Goal: Task Accomplishment & Management: Use online tool/utility

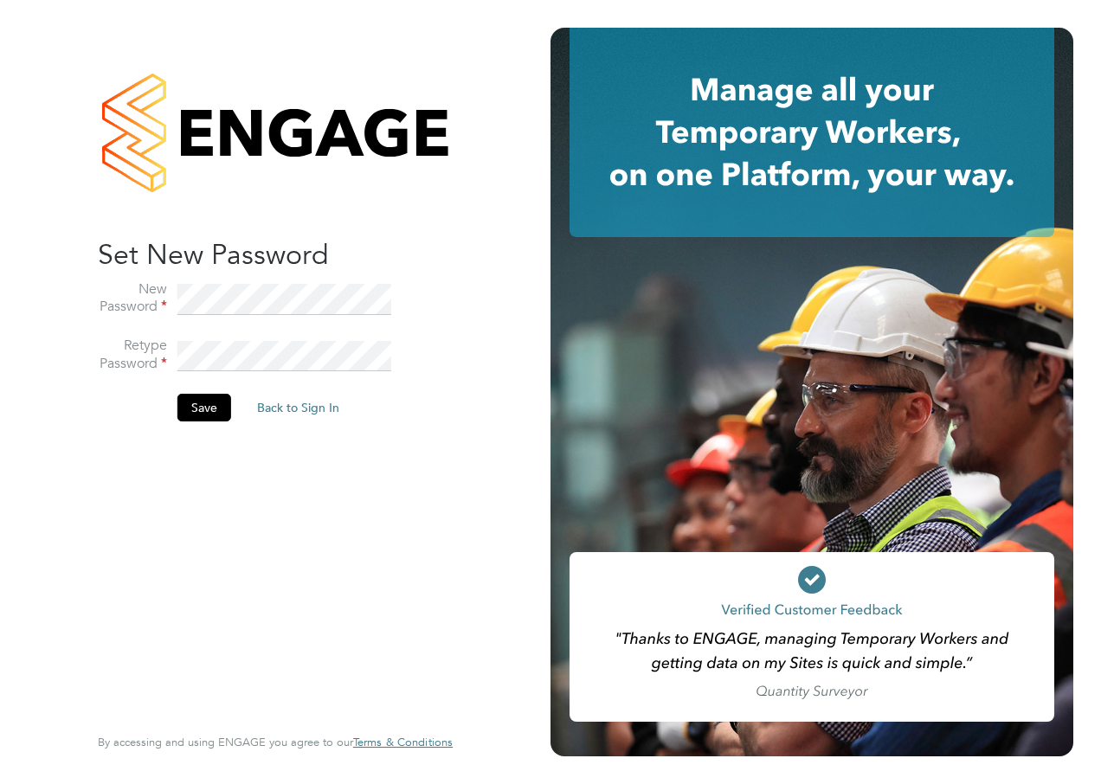
click at [204, 409] on button "Save" at bounding box center [204, 408] width 54 height 28
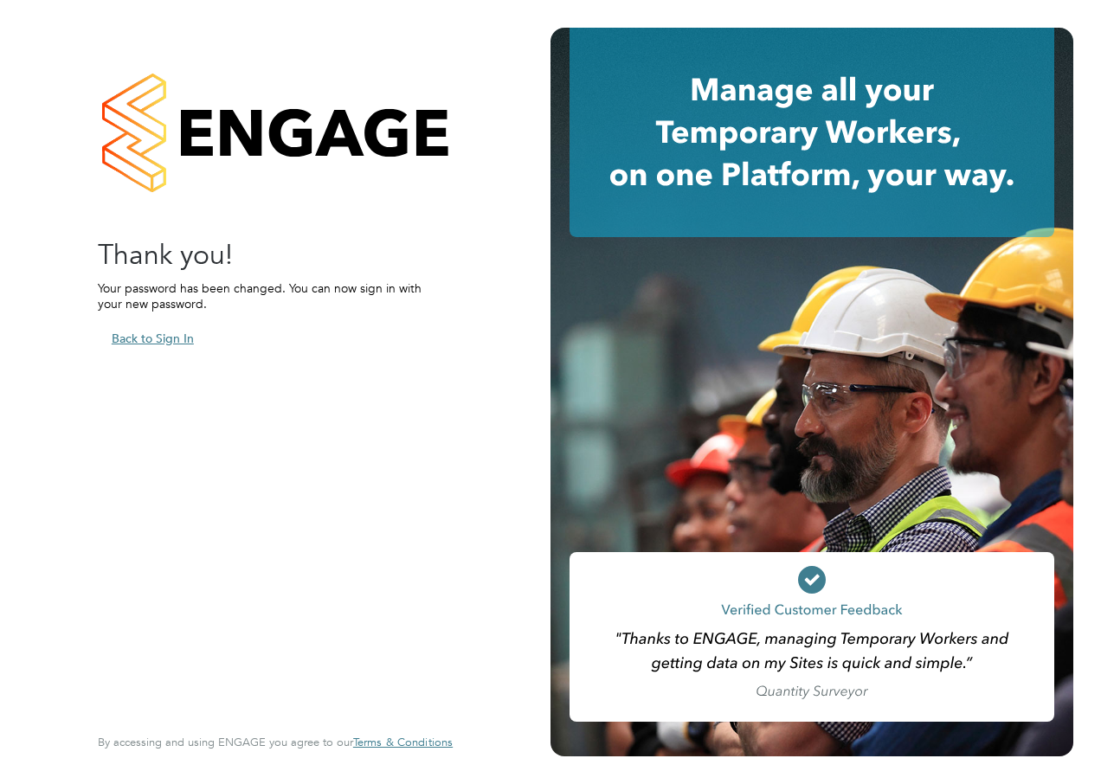
click at [162, 331] on button "Back to Sign In" at bounding box center [153, 339] width 110 height 28
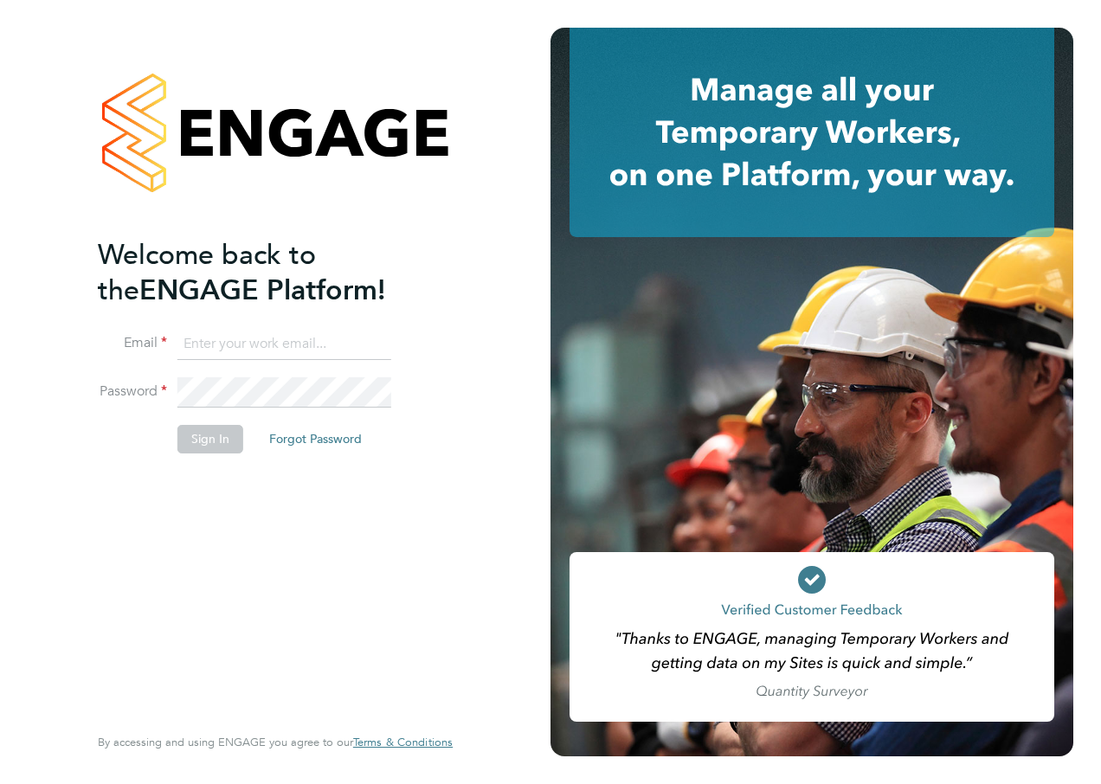
click at [226, 335] on input at bounding box center [284, 344] width 214 height 31
type input "aziza.said@ncclondon.ac.uk"
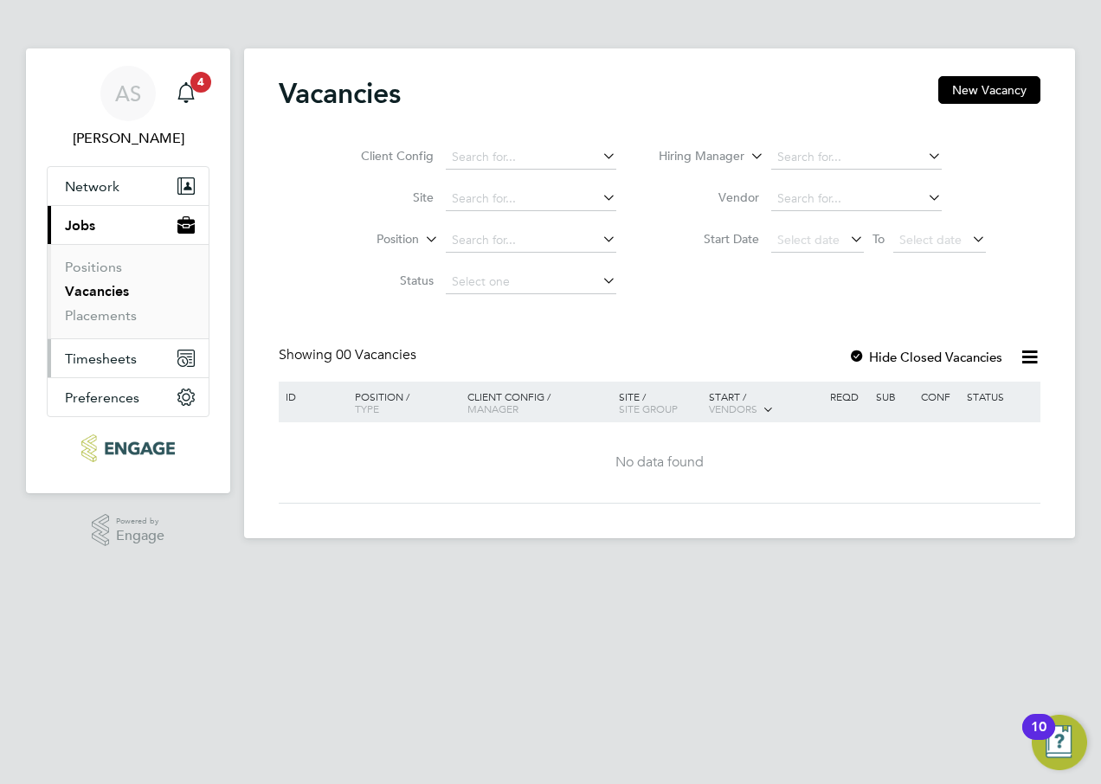
click at [119, 356] on span "Timesheets" at bounding box center [101, 358] width 72 height 16
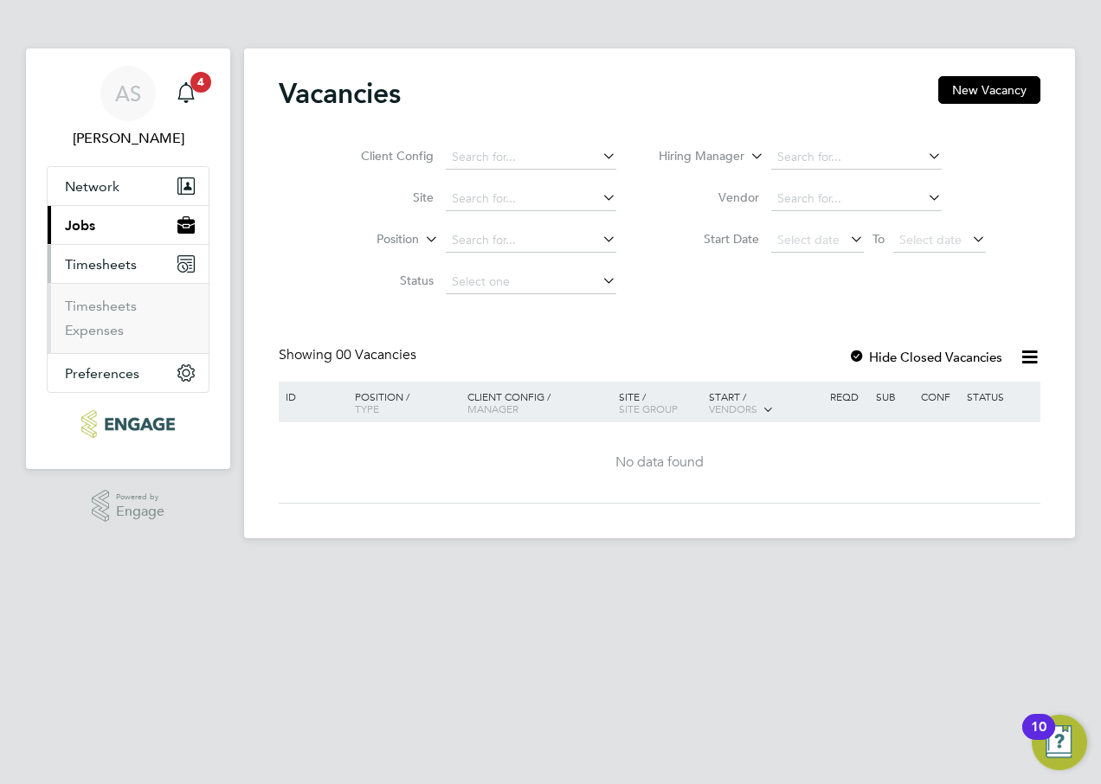
click at [126, 266] on span "Timesheets" at bounding box center [101, 264] width 72 height 16
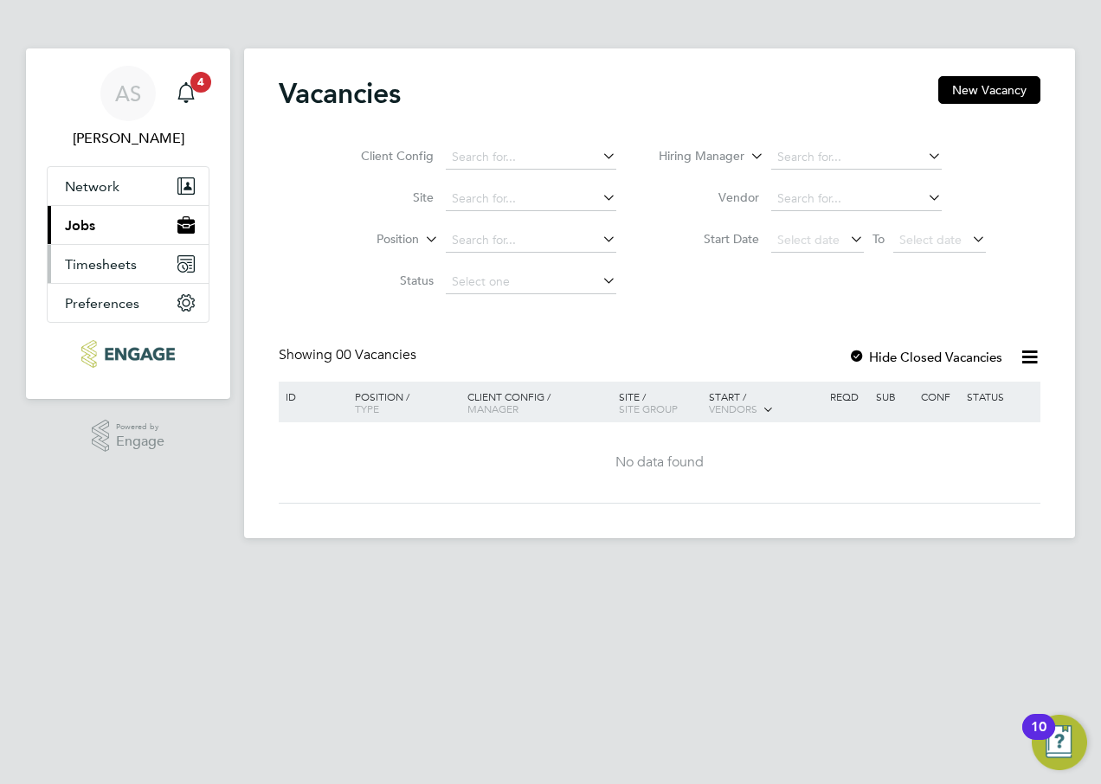
click at [107, 266] on span "Timesheets" at bounding box center [101, 264] width 72 height 16
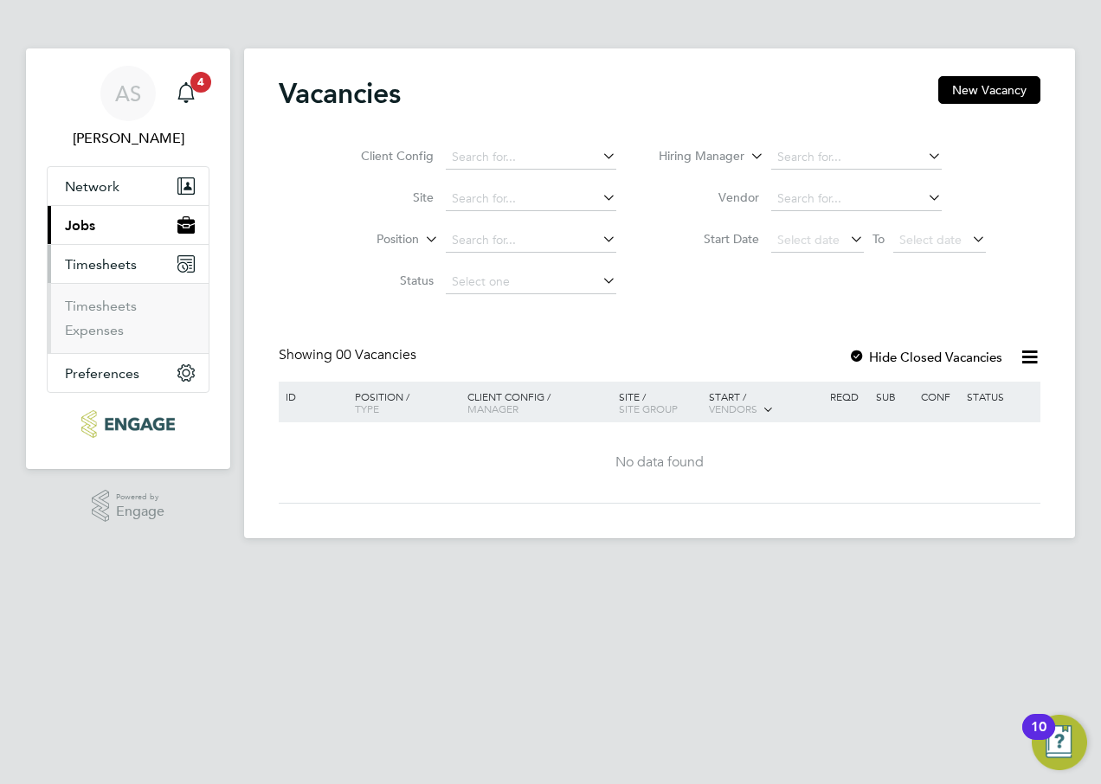
click at [98, 316] on li "Timesheets" at bounding box center [130, 310] width 130 height 24
click at [102, 310] on link "Timesheets" at bounding box center [101, 306] width 72 height 16
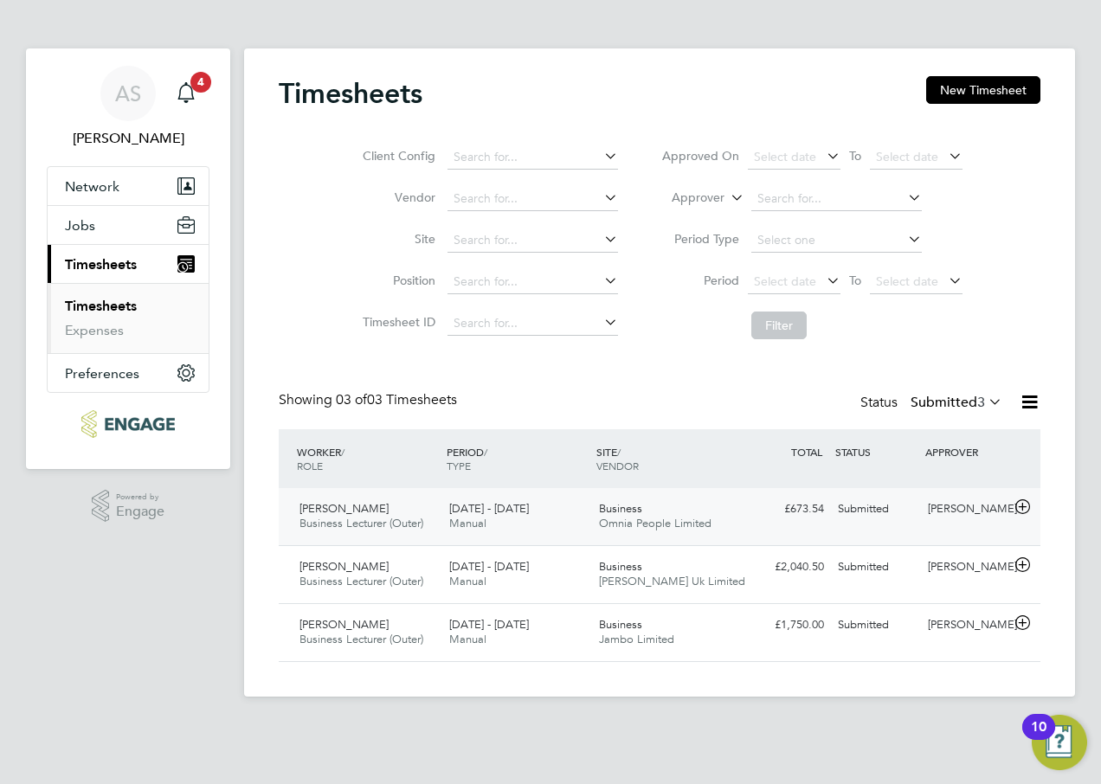
click at [387, 525] on span "Business Lecturer (Outer)" at bounding box center [361, 523] width 124 height 15
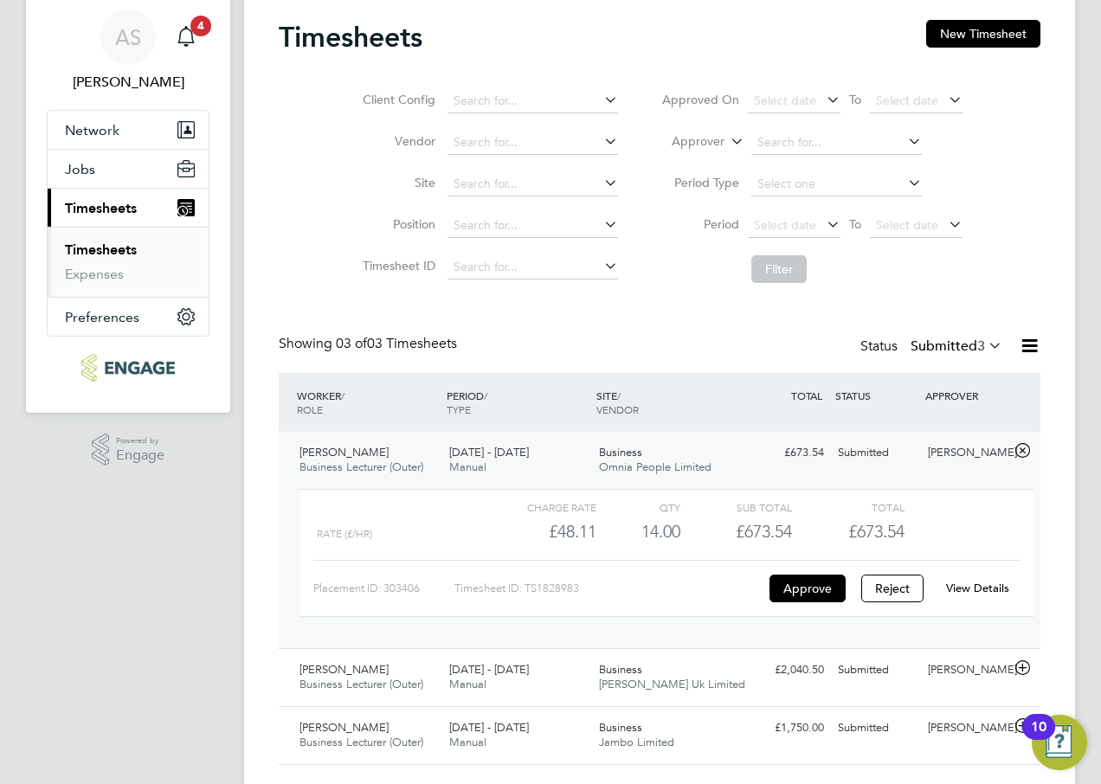
scroll to position [100, 0]
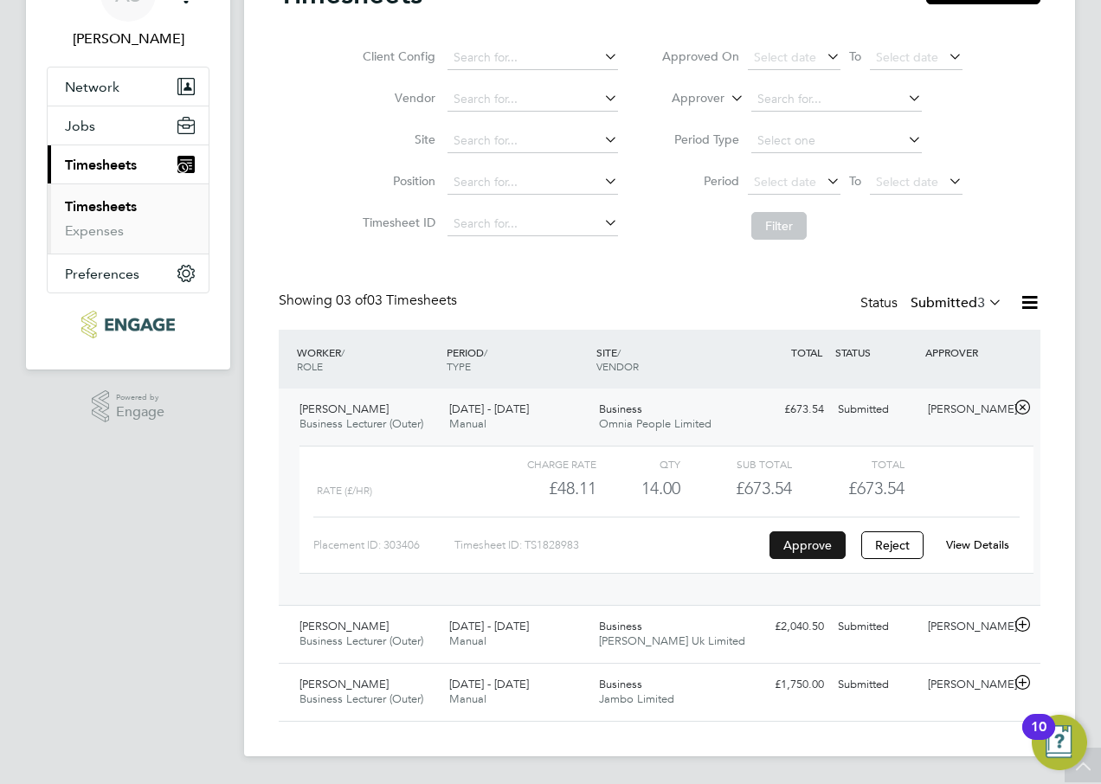
click at [802, 551] on button "Approve" at bounding box center [807, 545] width 76 height 28
click at [720, 260] on div "Timesheets New Timesheet Client Config Vendor Site Position Timesheet ID Approv…" at bounding box center [660, 349] width 762 height 745
click at [802, 550] on button "Approve" at bounding box center [807, 545] width 76 height 28
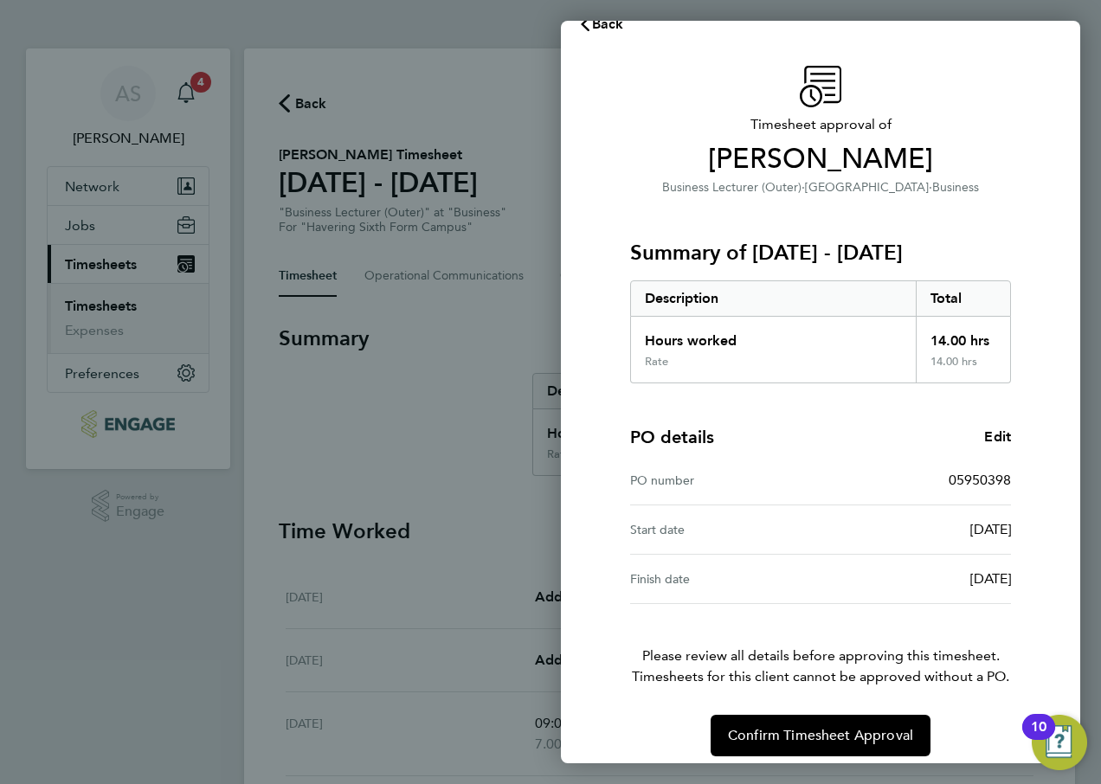
scroll to position [45, 0]
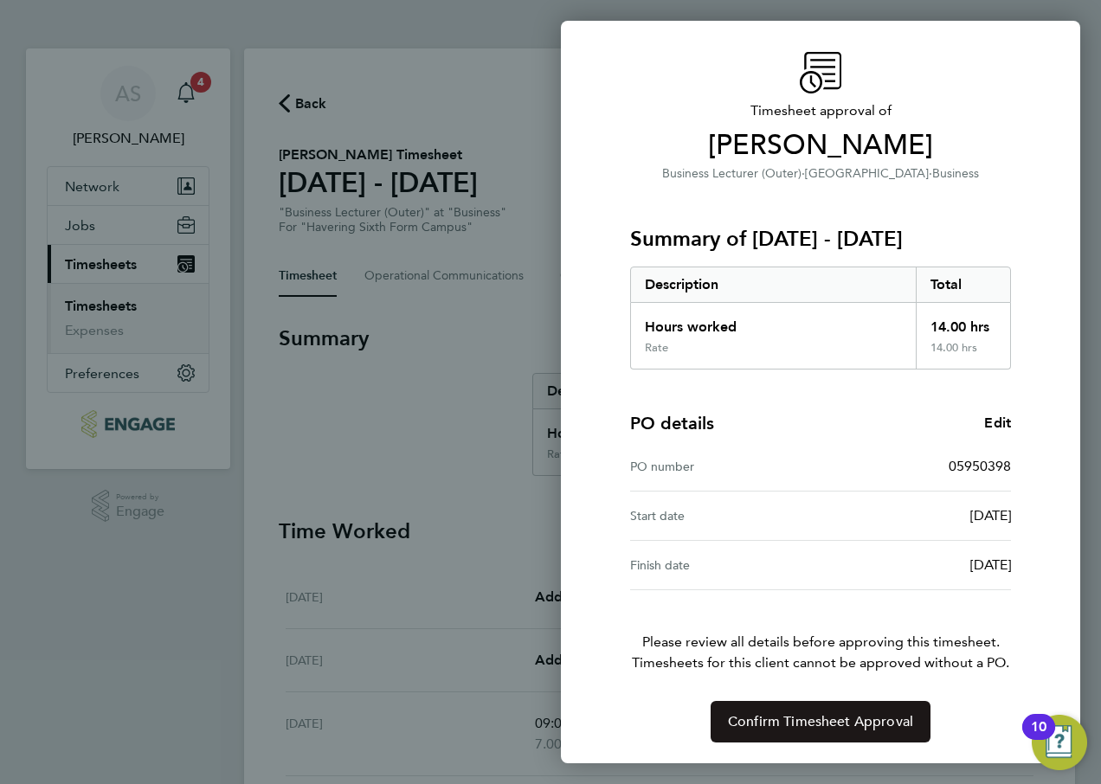
click at [841, 715] on span "Confirm Timesheet Approval" at bounding box center [820, 721] width 185 height 17
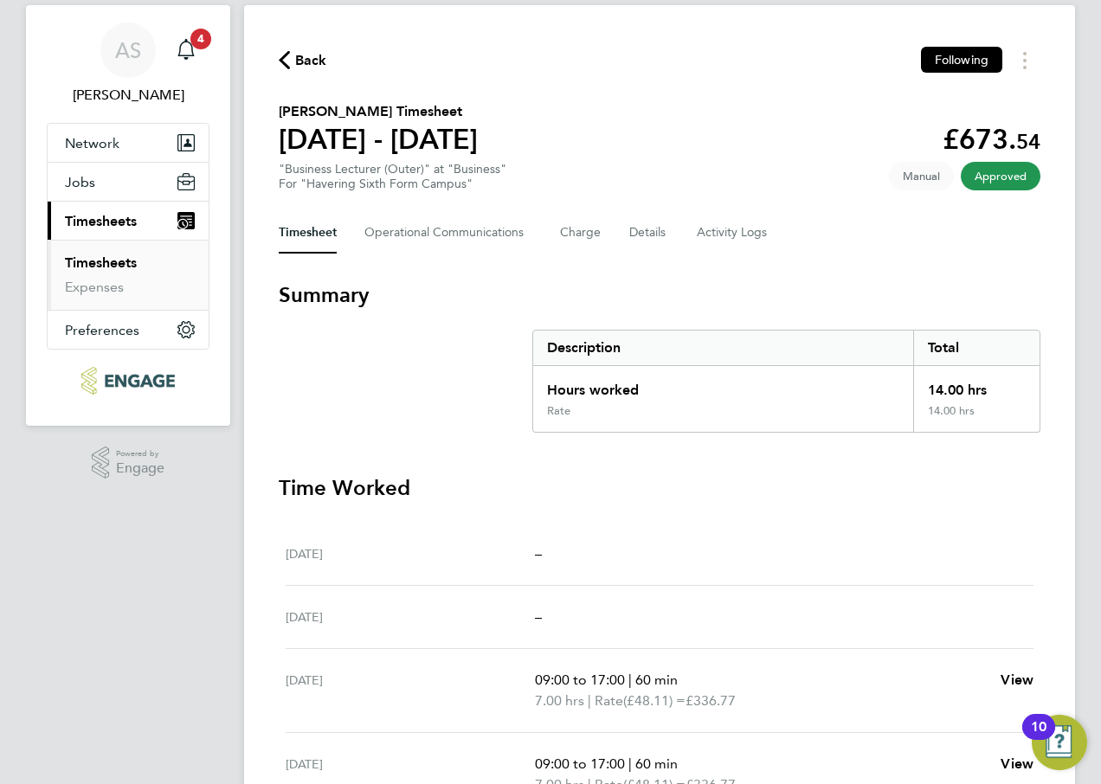
scroll to position [87, 0]
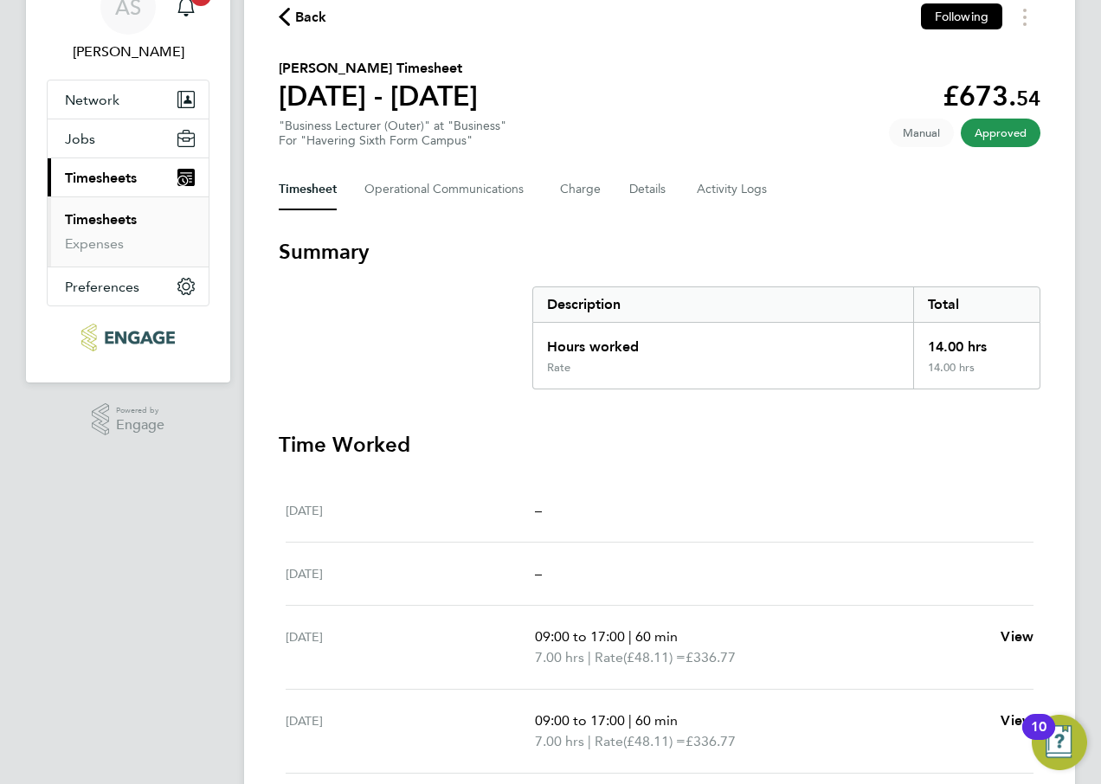
click at [308, 13] on span "Back" at bounding box center [311, 17] width 32 height 21
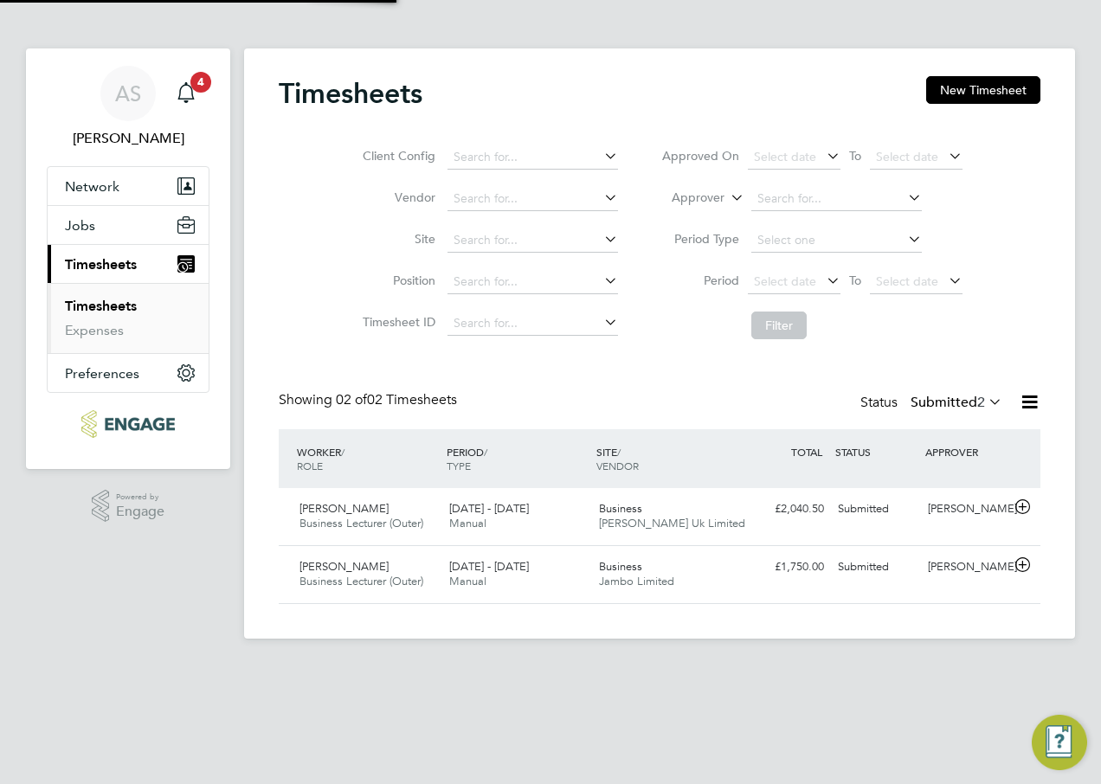
scroll to position [44, 151]
click at [610, 505] on span "Business" at bounding box center [620, 508] width 43 height 15
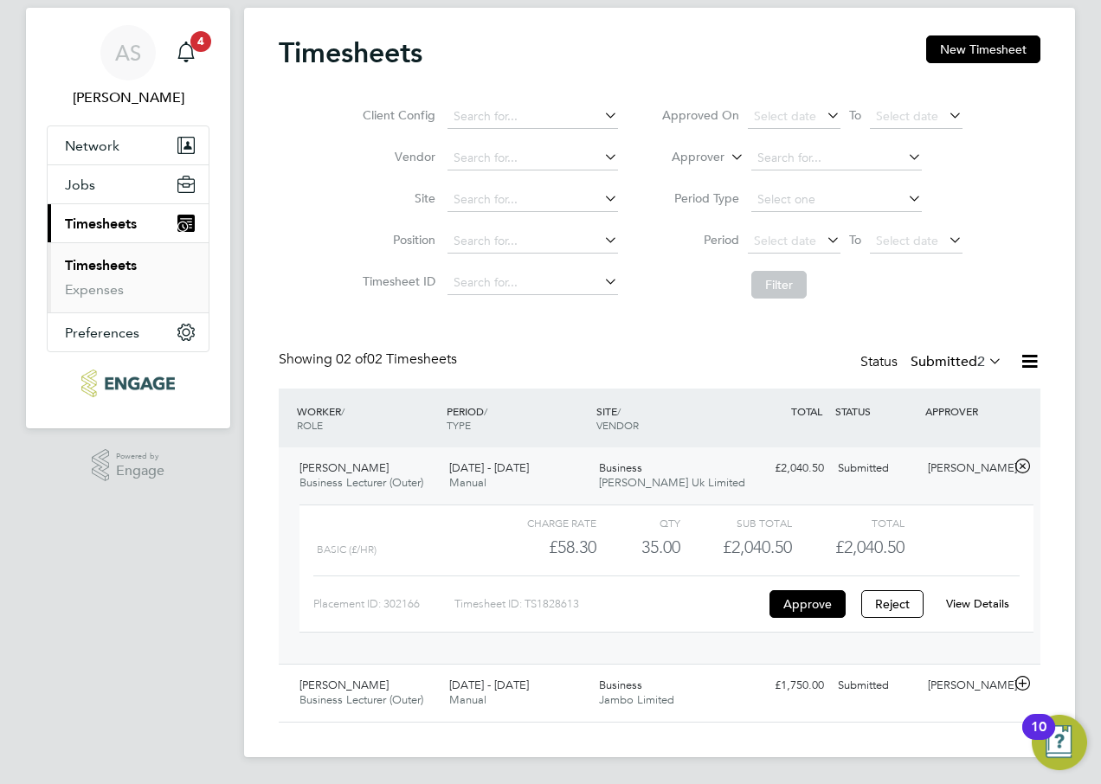
scroll to position [42, 0]
click at [640, 684] on span "Business" at bounding box center [620, 684] width 43 height 15
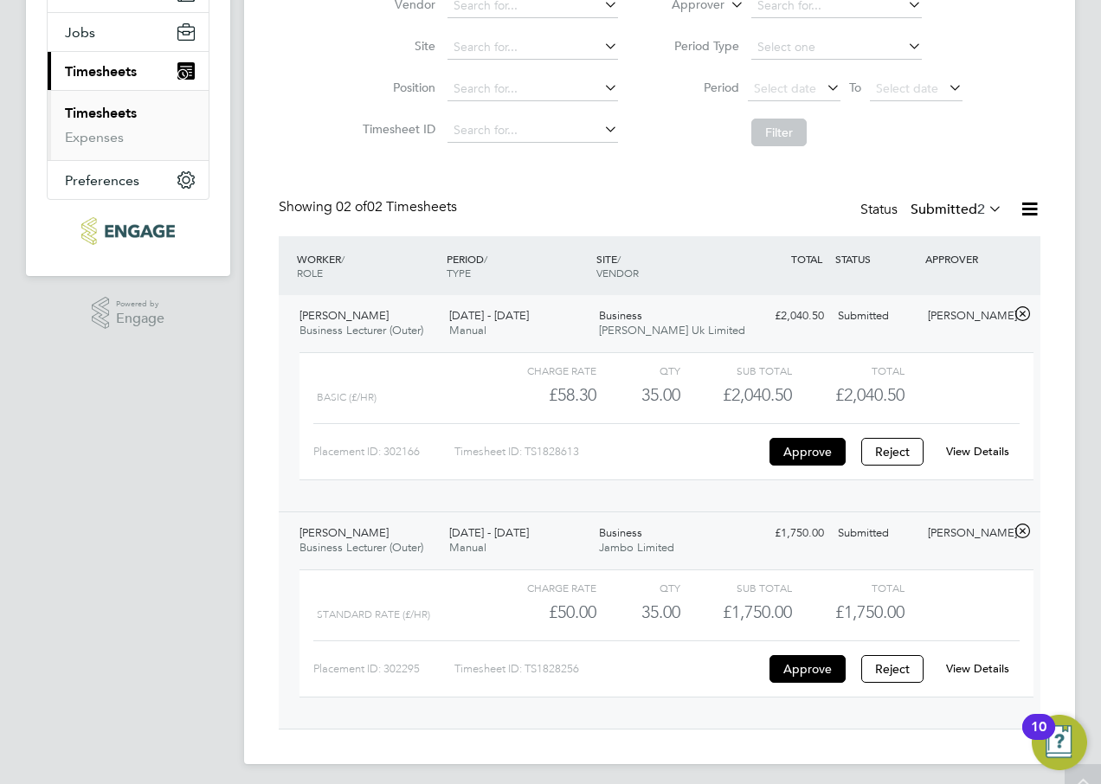
scroll to position [201, 0]
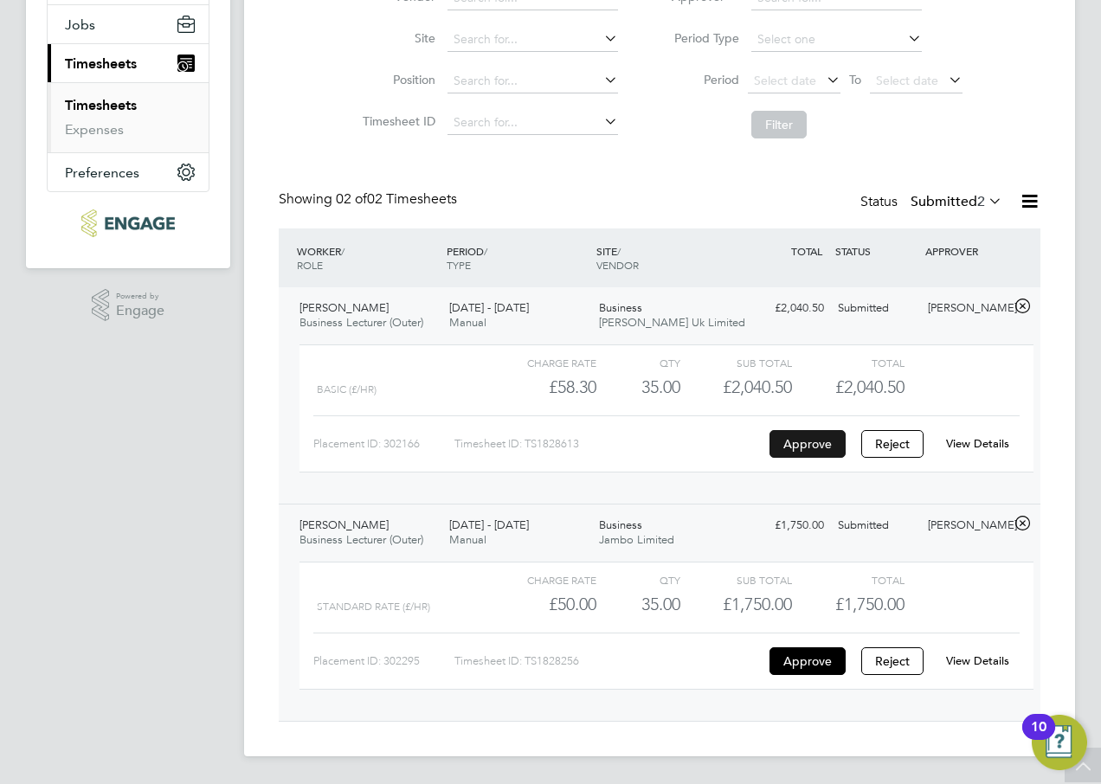
click at [824, 443] on button "Approve" at bounding box center [807, 444] width 76 height 28
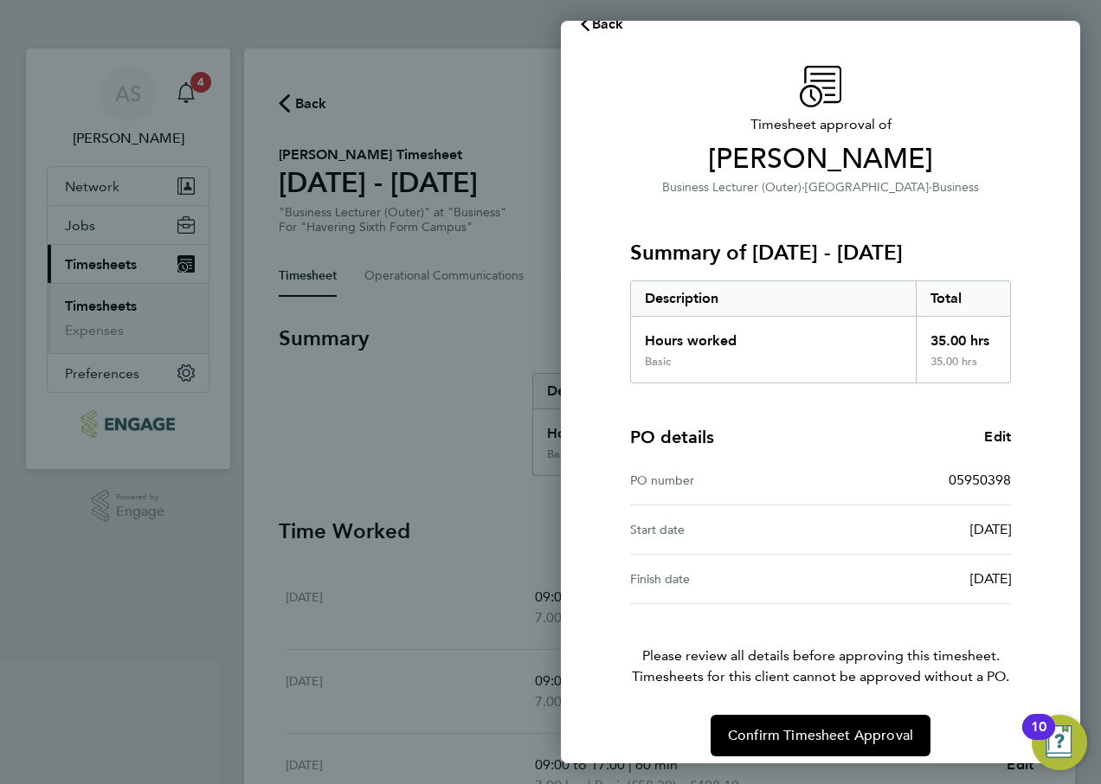
scroll to position [45, 0]
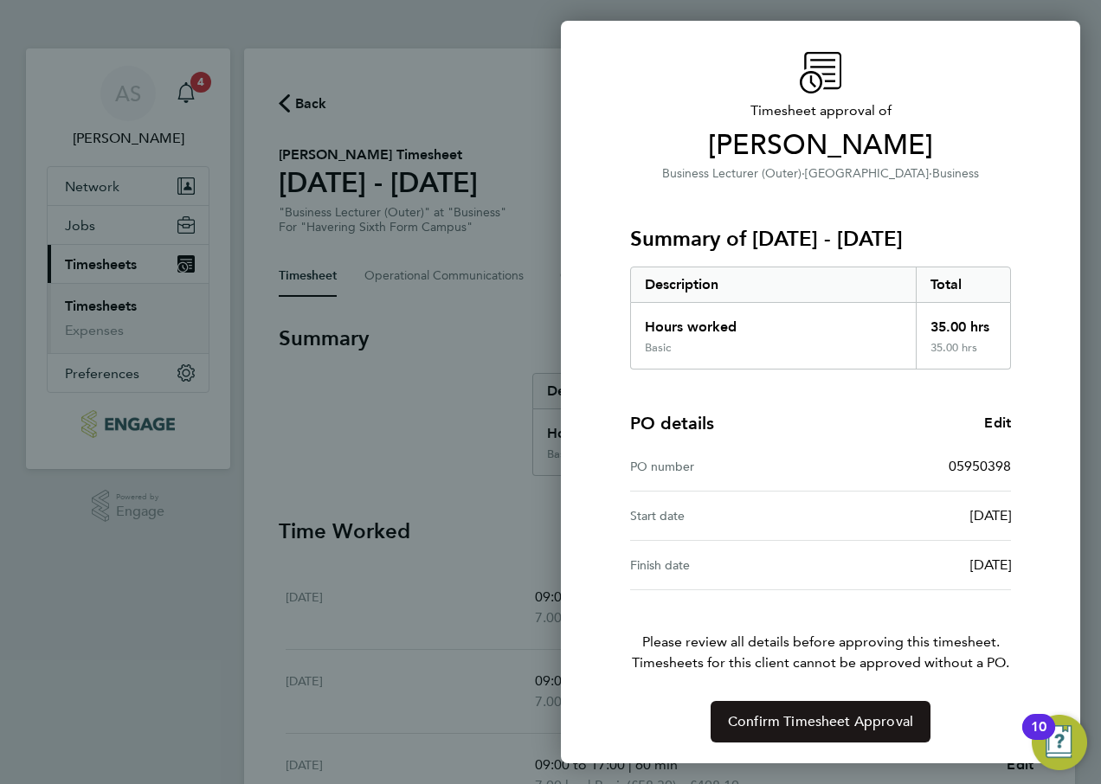
click at [830, 716] on span "Confirm Timesheet Approval" at bounding box center [820, 721] width 185 height 17
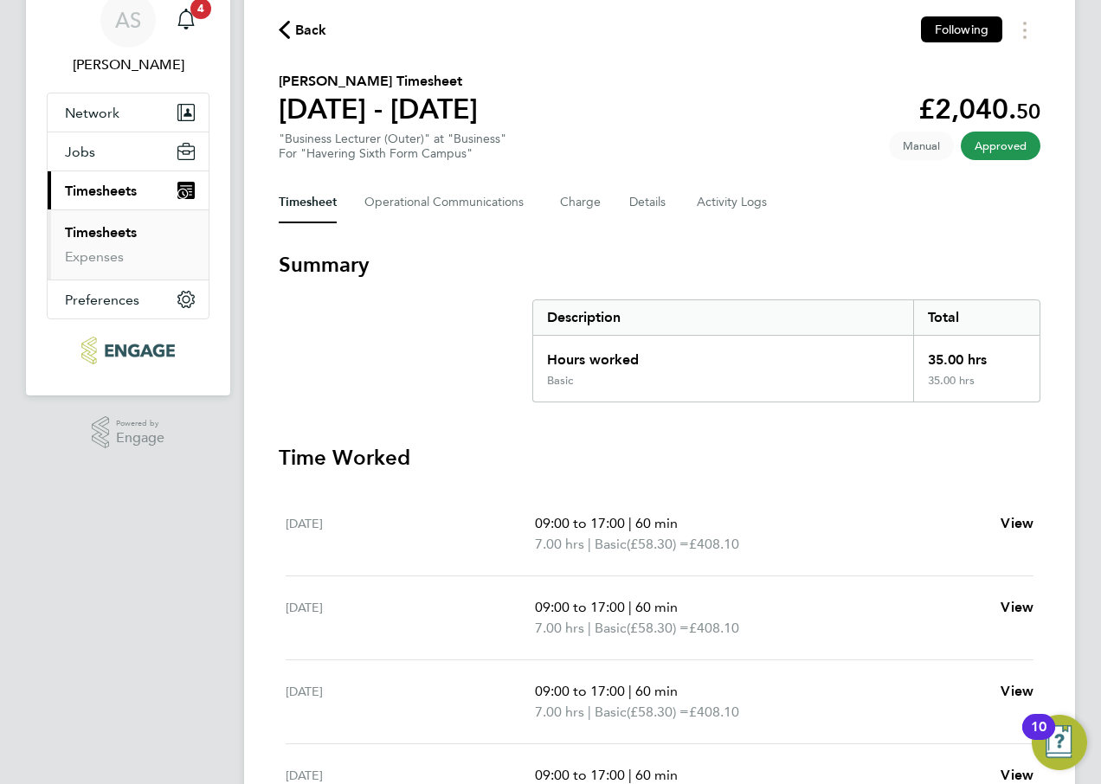
scroll to position [51, 0]
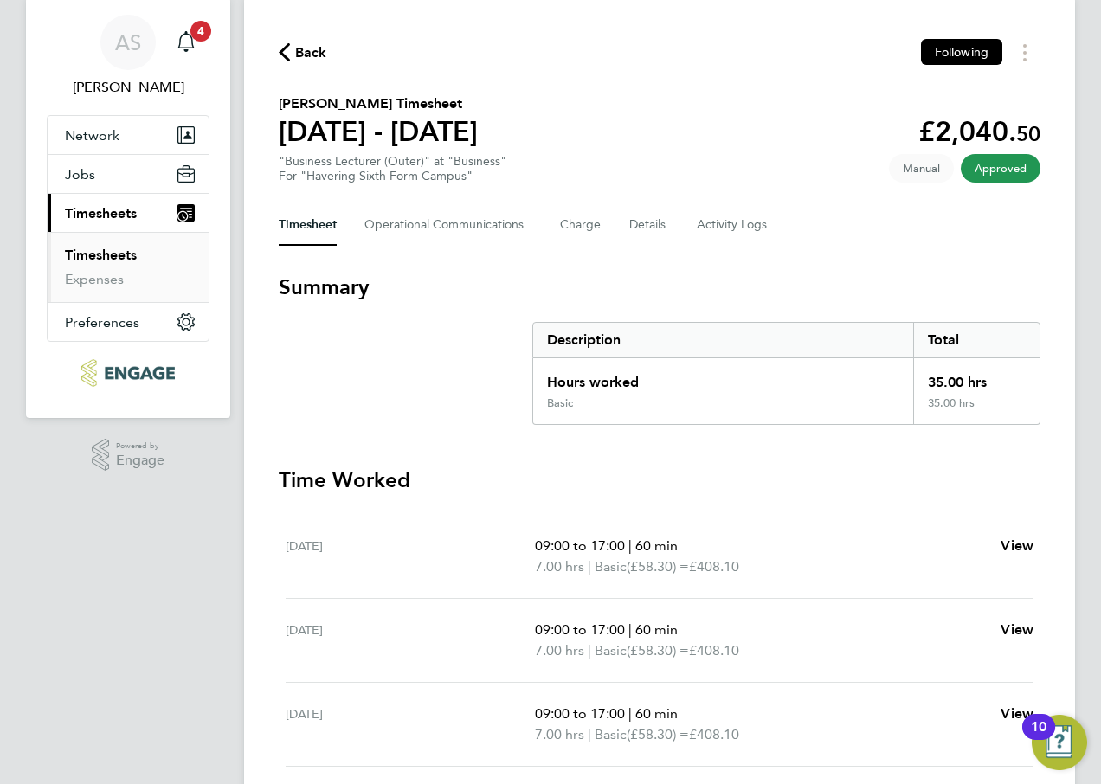
click at [293, 50] on span "Back" at bounding box center [303, 51] width 48 height 16
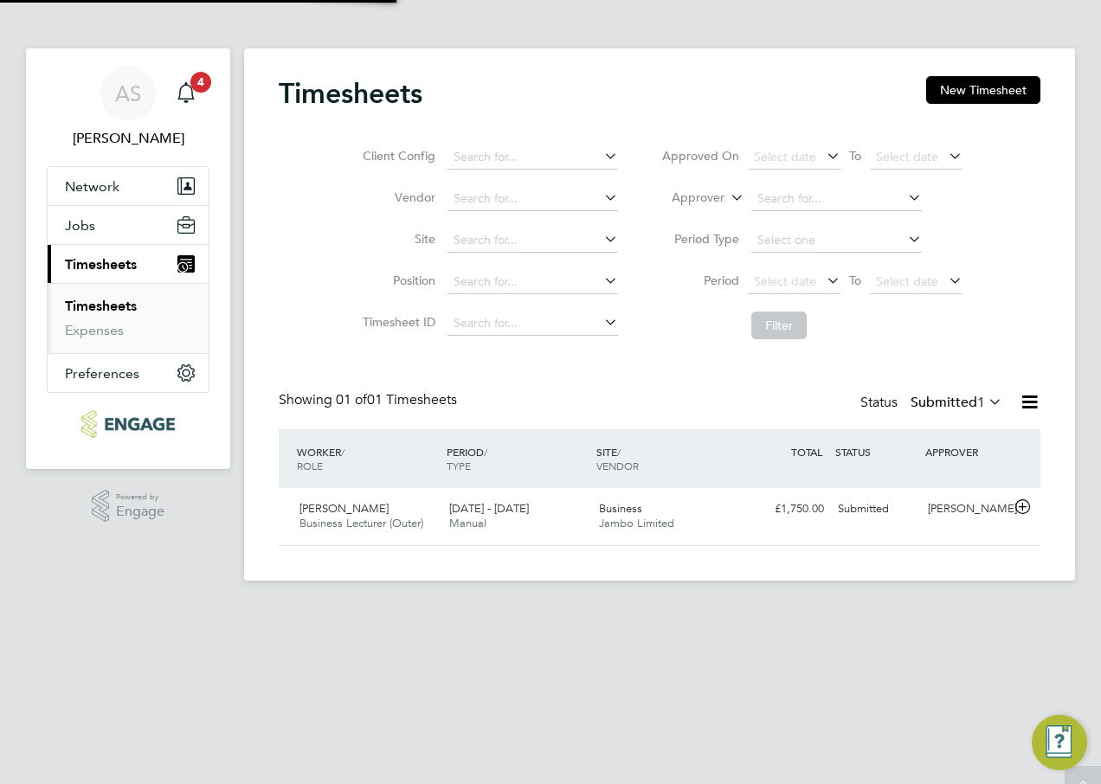
scroll to position [44, 151]
click at [625, 514] on span "Business" at bounding box center [620, 508] width 43 height 15
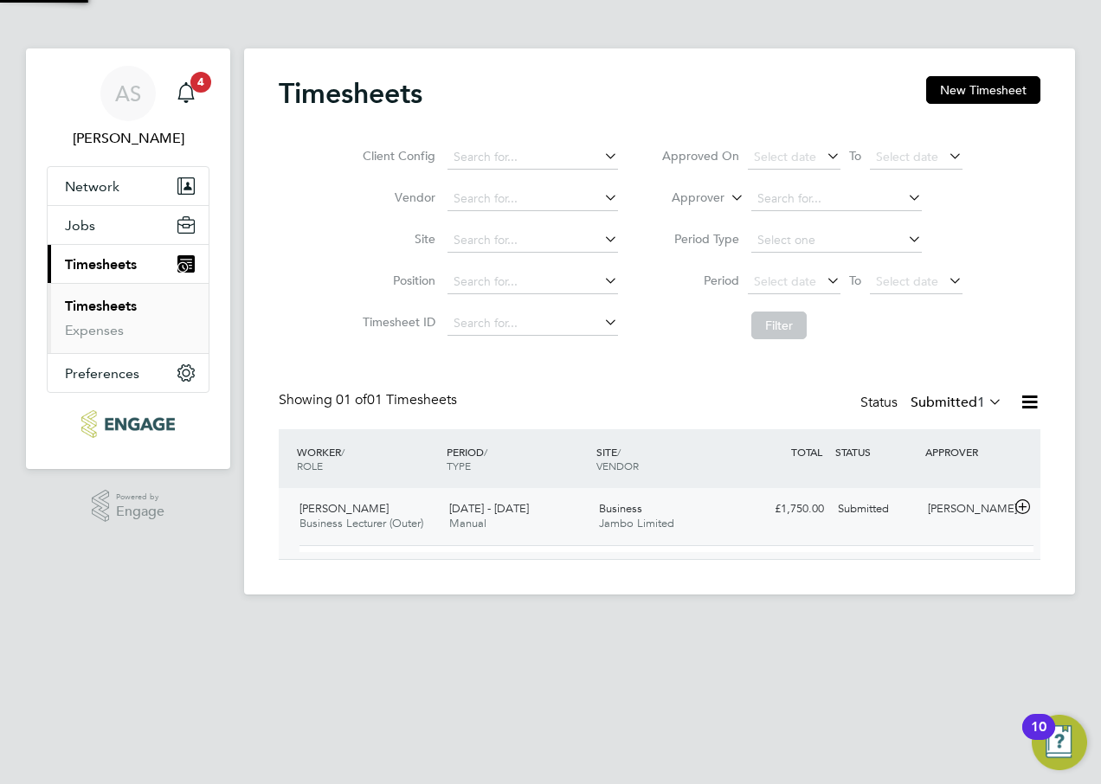
scroll to position [29, 169]
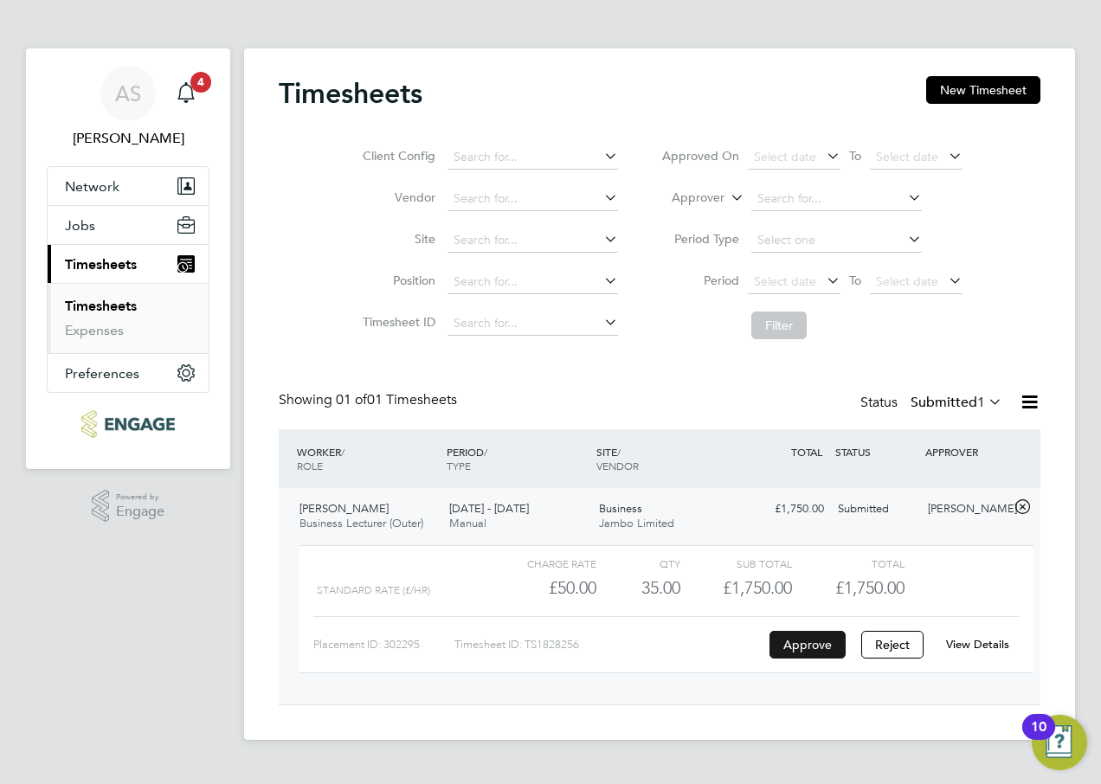
click at [799, 652] on button "Approve" at bounding box center [807, 645] width 76 height 28
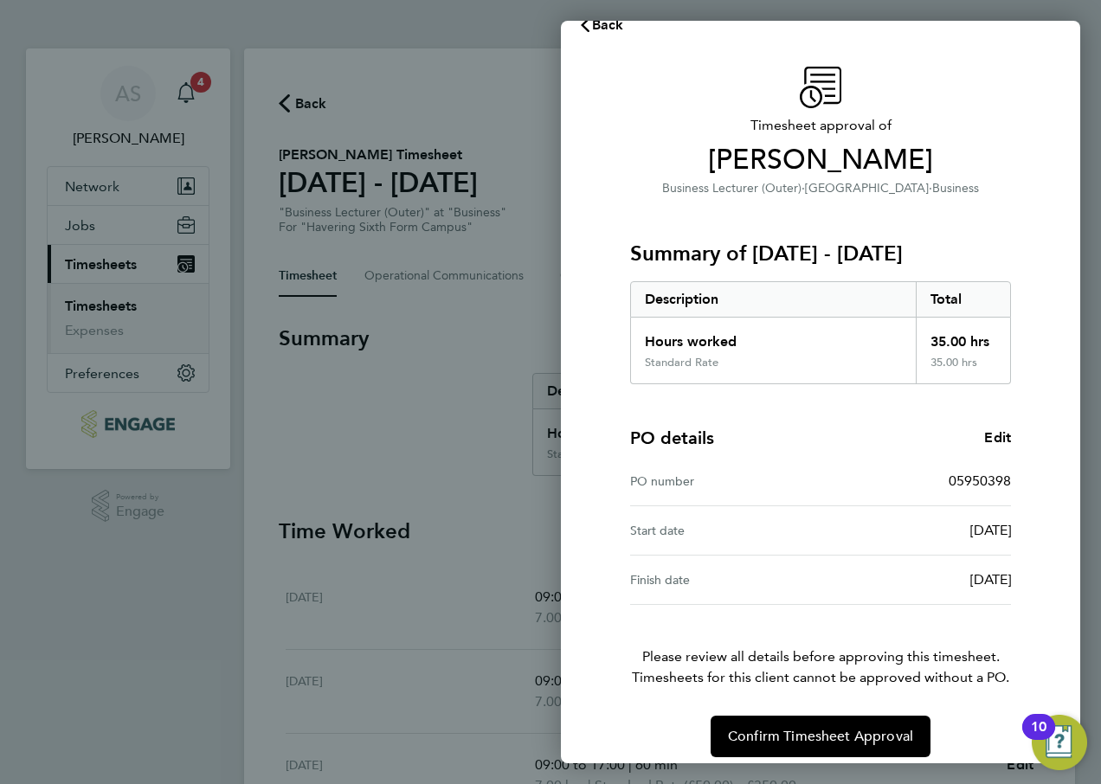
scroll to position [45, 0]
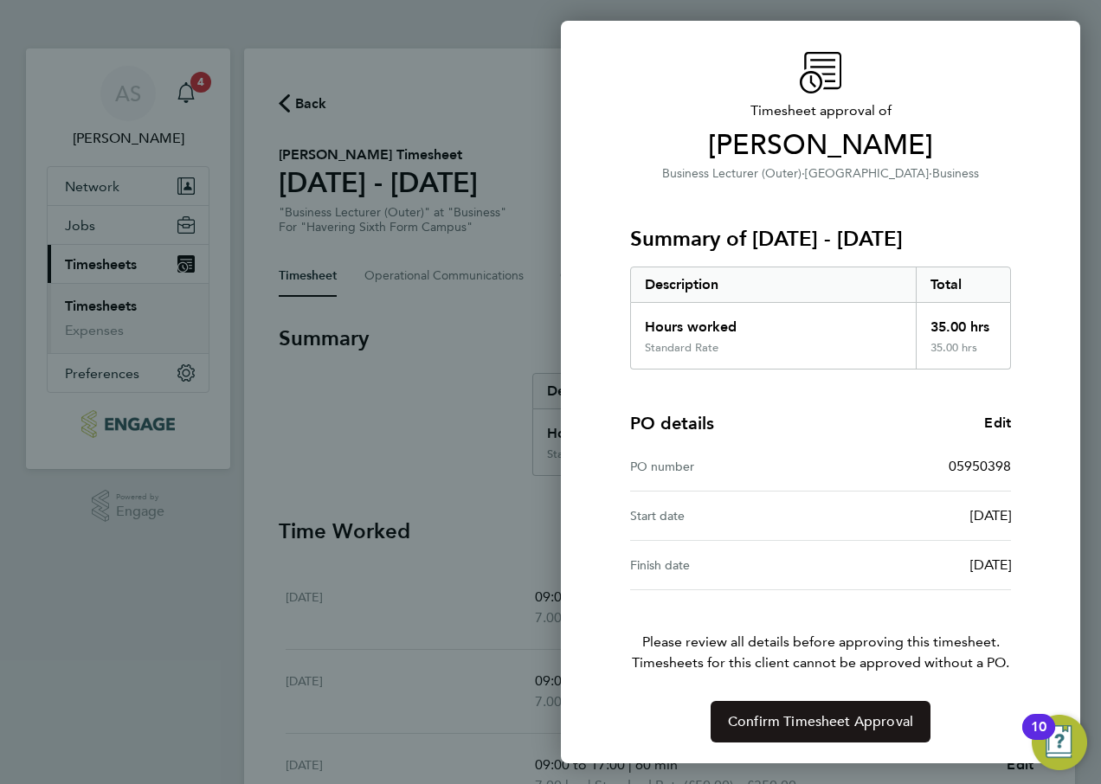
click at [778, 720] on span "Confirm Timesheet Approval" at bounding box center [820, 721] width 185 height 17
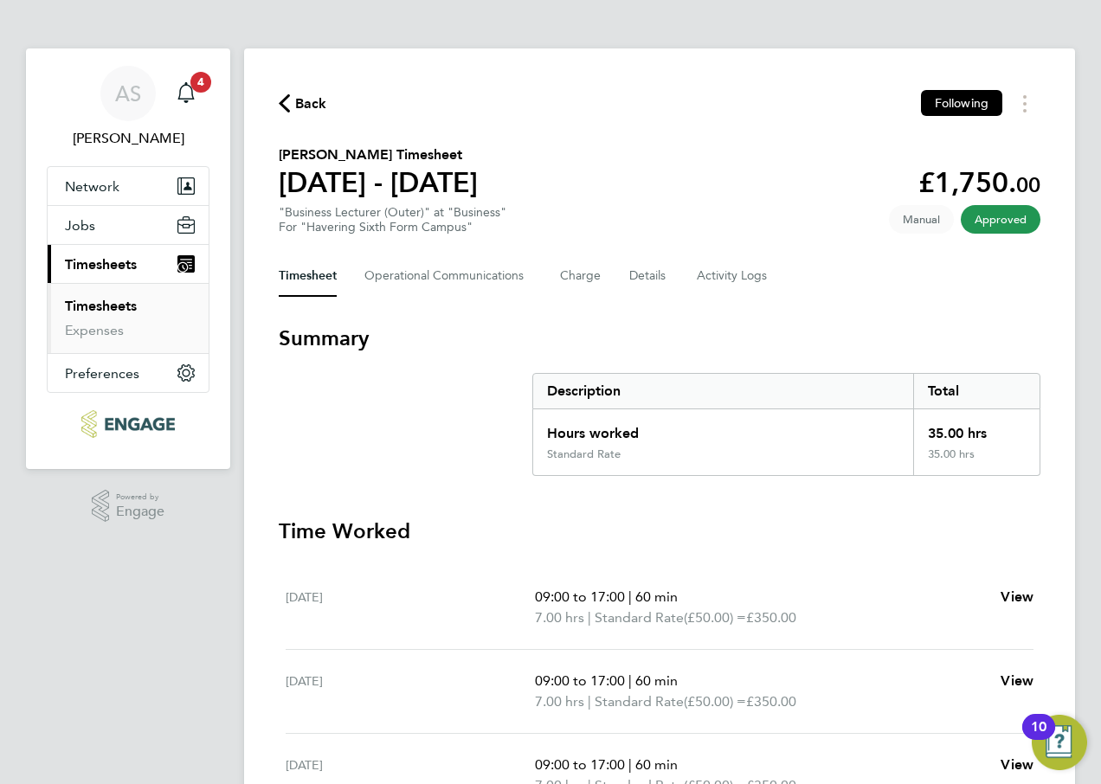
click at [315, 106] on span "Back" at bounding box center [311, 103] width 32 height 21
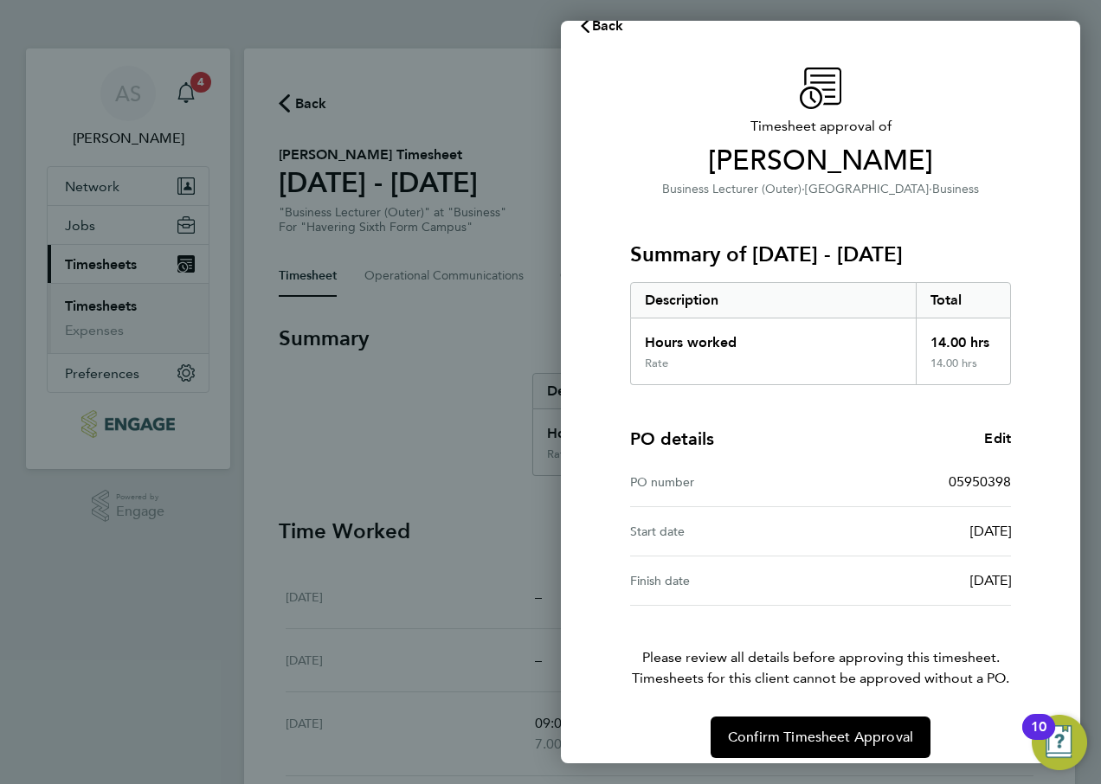
scroll to position [45, 0]
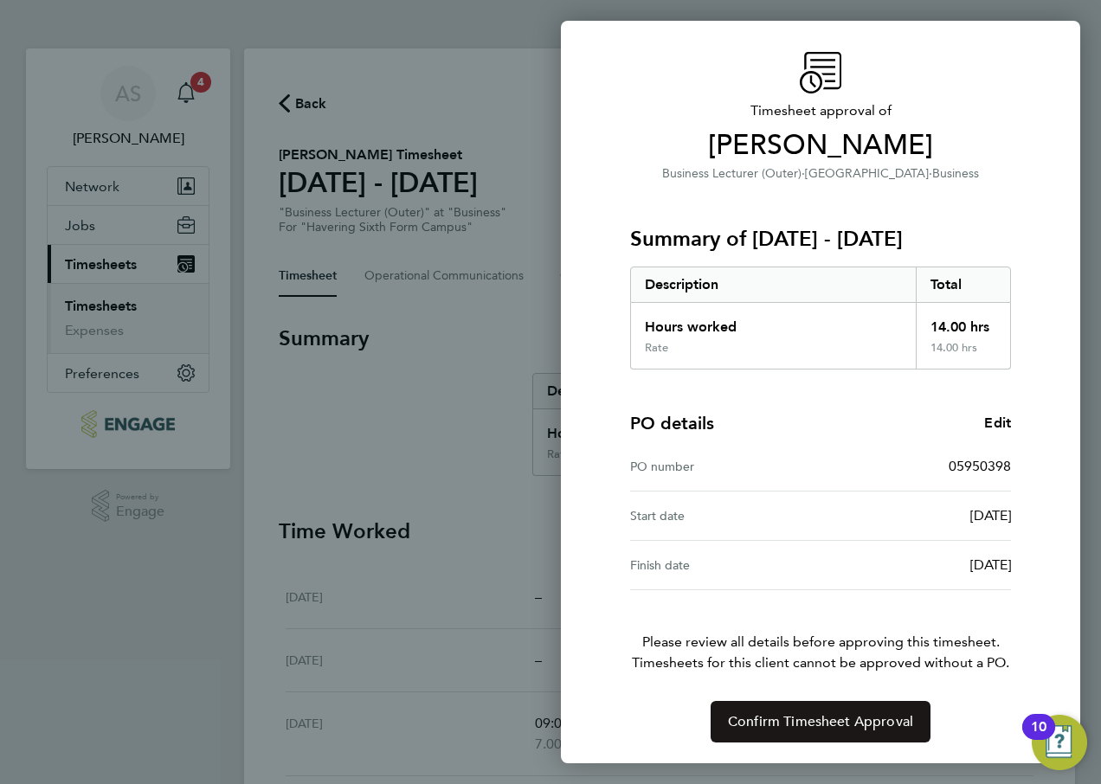
click at [800, 711] on button "Confirm Timesheet Approval" at bounding box center [820, 722] width 220 height 42
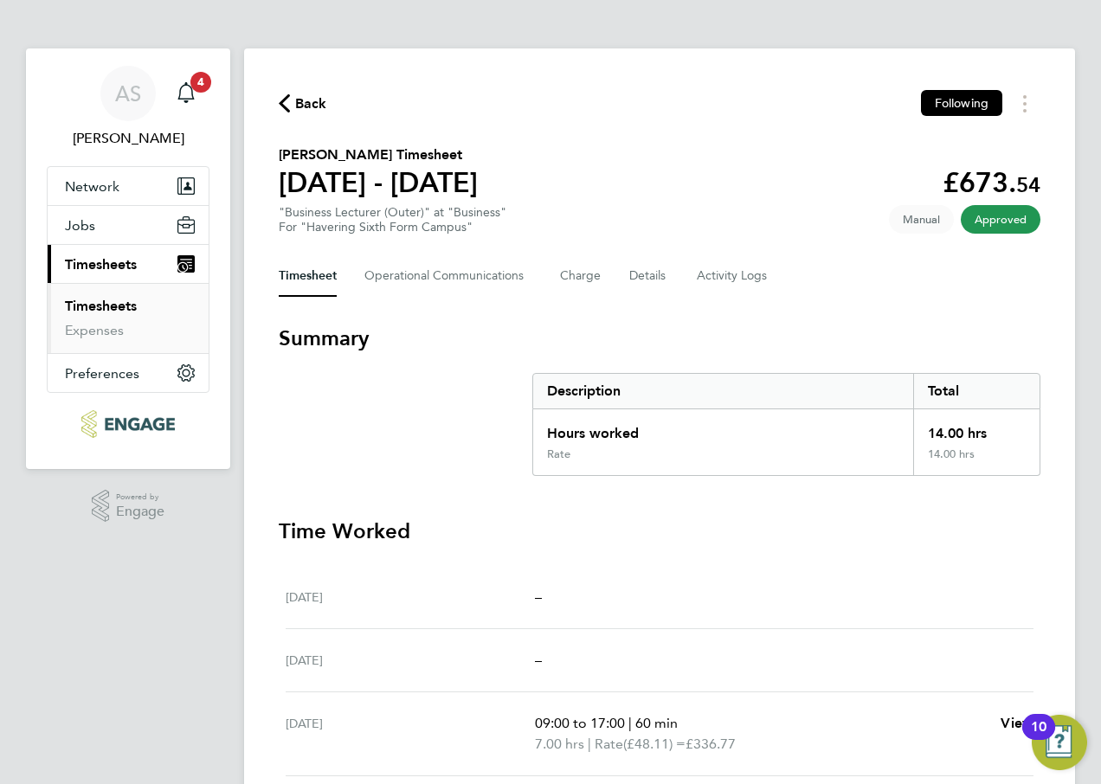
click at [288, 100] on icon "button" at bounding box center [284, 103] width 11 height 18
